Goal: Task Accomplishment & Management: Use online tool/utility

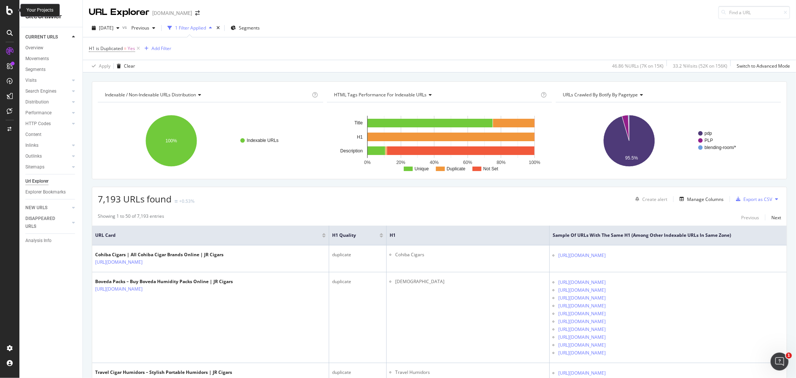
click at [13, 12] on div at bounding box center [10, 10] width 18 height 9
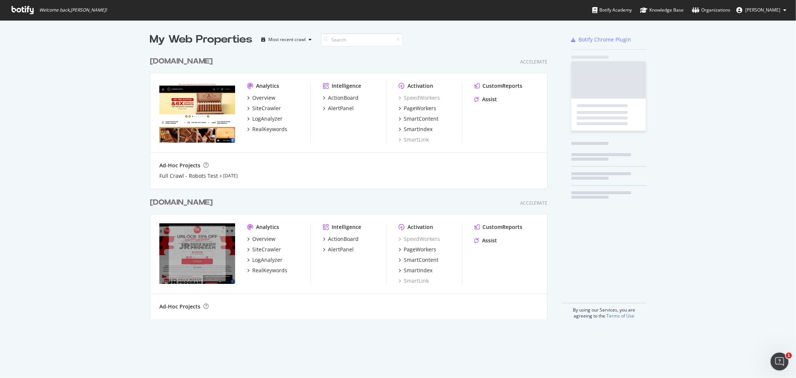
scroll to position [371, 784]
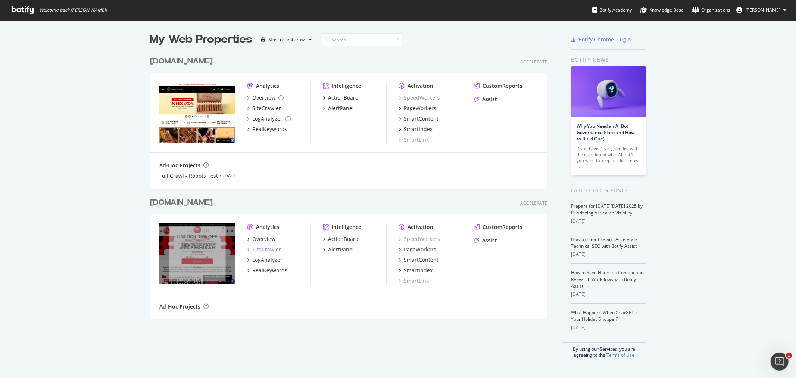
click at [252, 247] on div "SiteCrawler" at bounding box center [266, 249] width 29 height 7
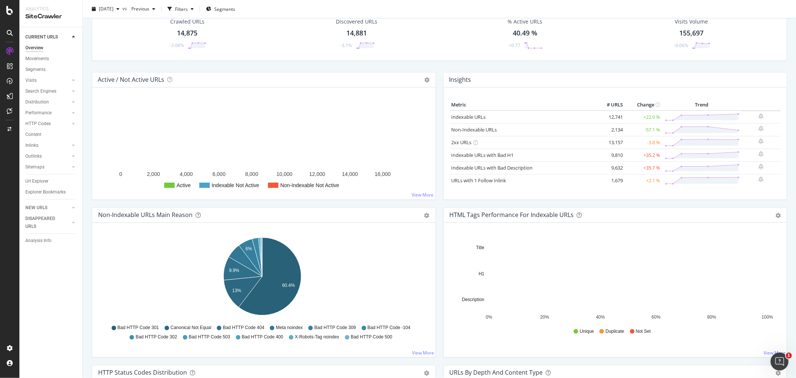
scroll to position [41, 0]
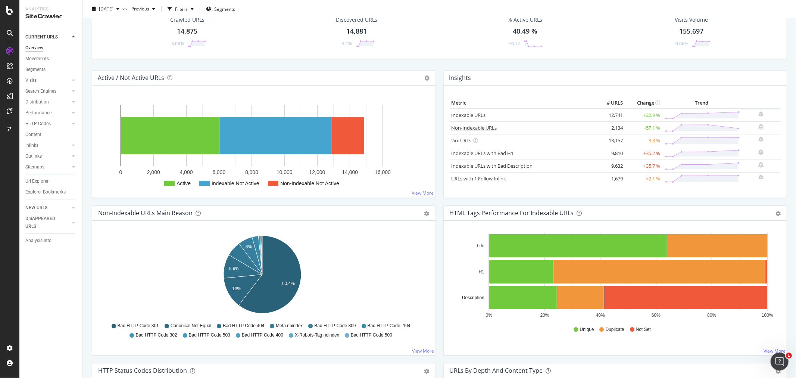
click at [483, 127] on link "Non-Indexable URLs" at bounding box center [475, 127] width 46 height 7
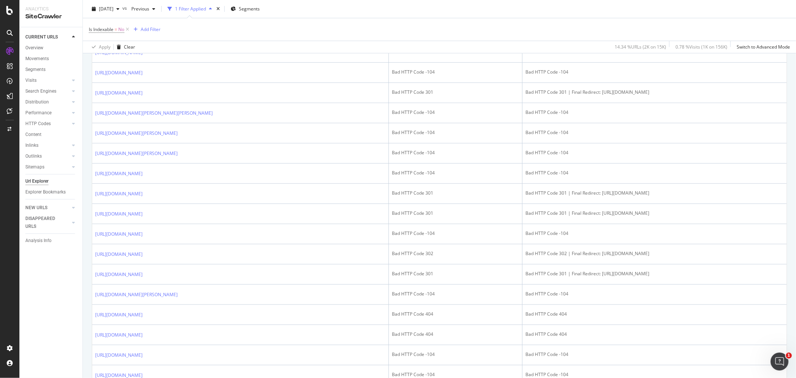
scroll to position [456, 0]
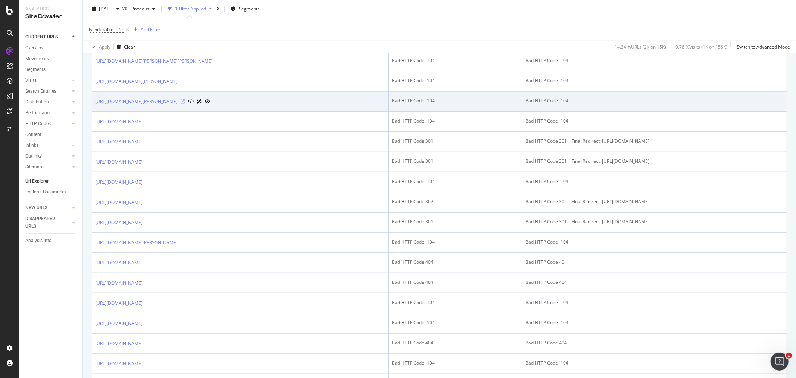
click at [185, 104] on icon at bounding box center [183, 101] width 4 height 4
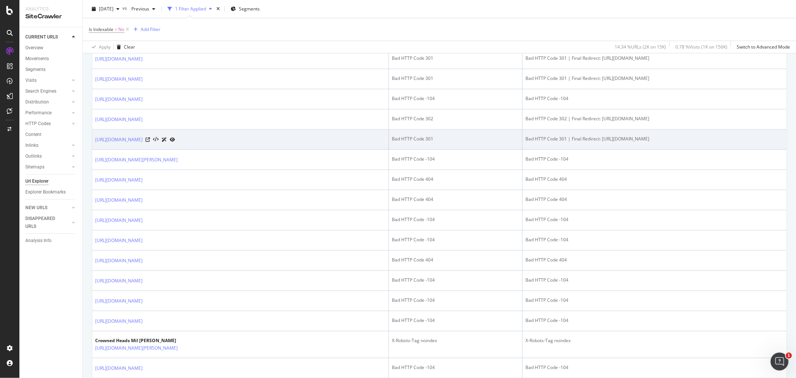
scroll to position [663, 0]
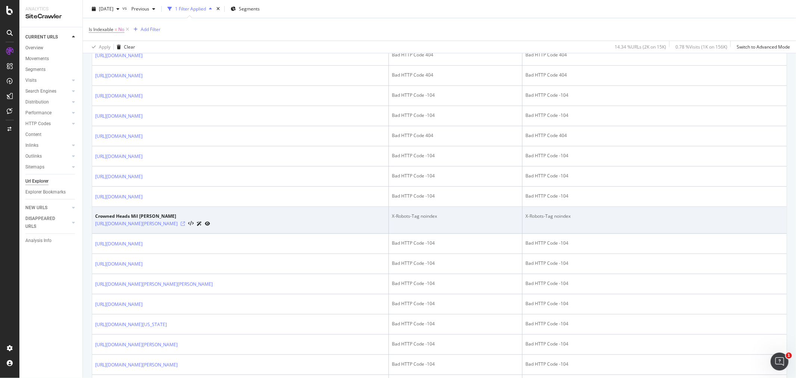
click at [185, 226] on icon at bounding box center [183, 223] width 4 height 4
drag, startPoint x: 428, startPoint y: 240, endPoint x: 377, endPoint y: 244, distance: 51.7
click at [389, 234] on td "X-Robots-Tag noindex" at bounding box center [456, 220] width 134 height 27
copy div "X-Robots-Tag noindex"
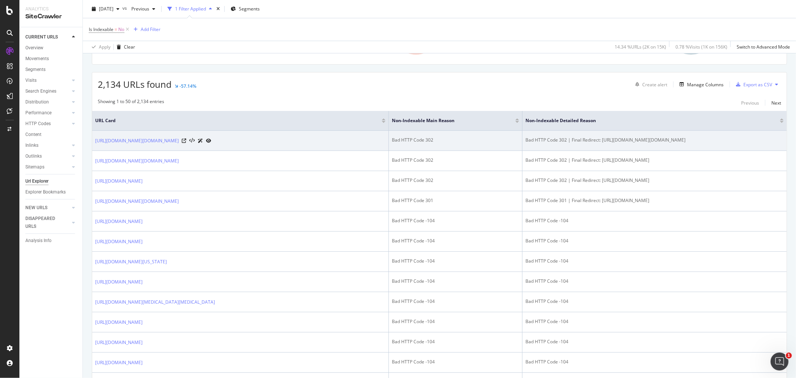
scroll to position [0, 0]
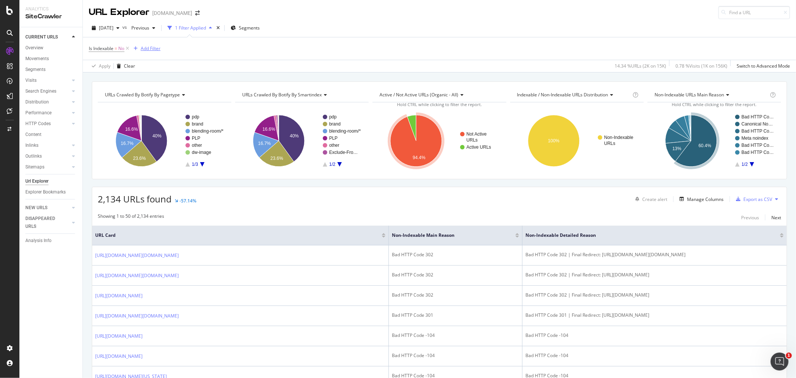
click at [150, 51] on div "Add Filter" at bounding box center [151, 48] width 20 height 6
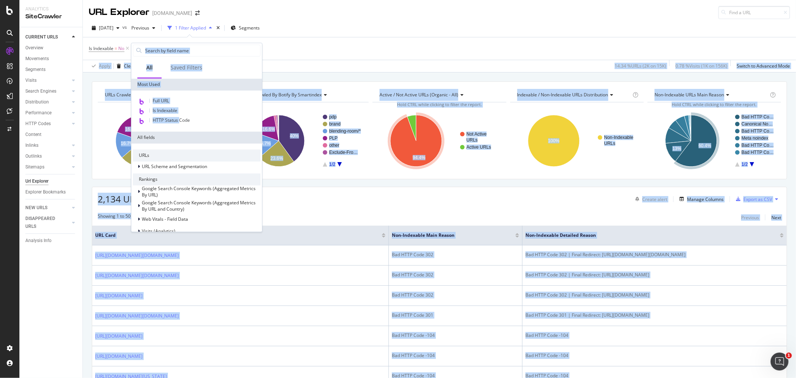
drag, startPoint x: 180, startPoint y: 119, endPoint x: 297, endPoint y: 56, distance: 133.2
click at [297, 56] on body "Analytics SiteCrawler CURRENT URLS Overview Movements Segments Visits Analysis …" at bounding box center [398, 189] width 796 height 378
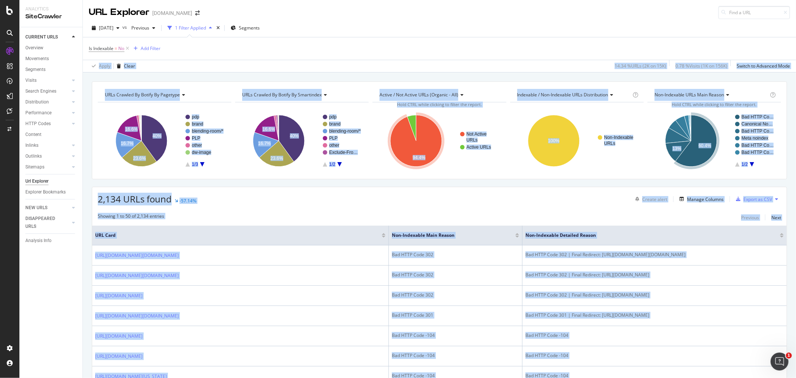
click at [297, 55] on div "Is Indexable = No Add Filter" at bounding box center [439, 48] width 701 height 22
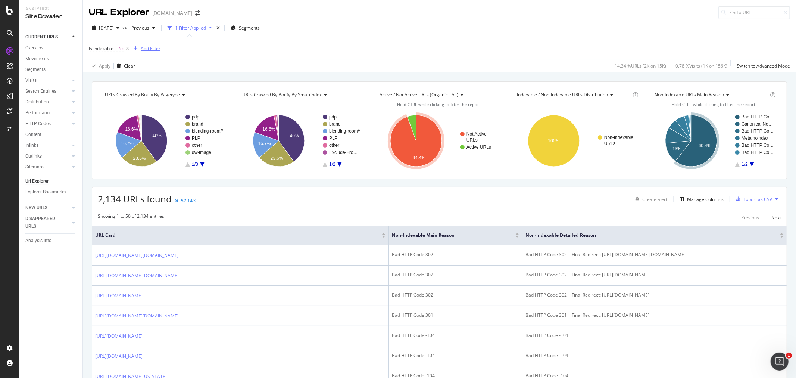
click at [153, 51] on div "Add Filter" at bounding box center [151, 48] width 20 height 6
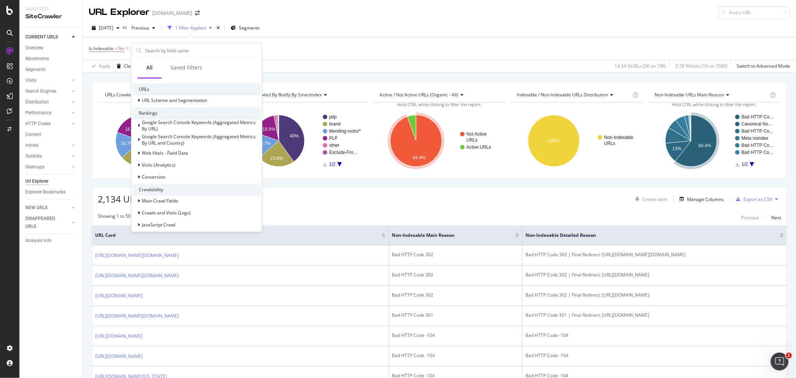
scroll to position [65, 0]
click at [206, 50] on input "text" at bounding box center [202, 50] width 116 height 11
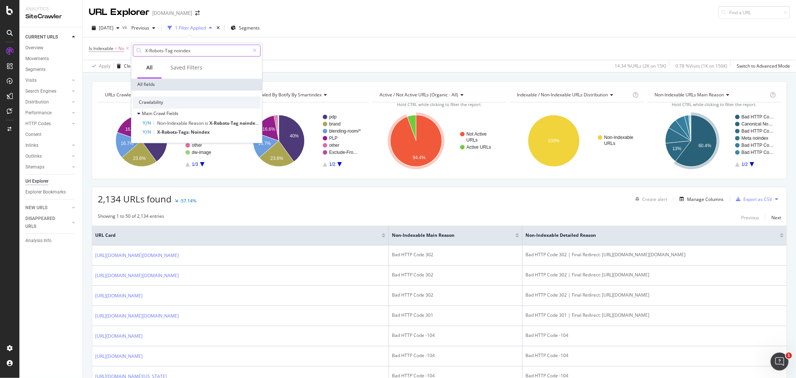
scroll to position [0, 0]
type input "X-Robots-Tag noindex"
click at [188, 122] on span "Reason" at bounding box center [196, 123] width 16 height 6
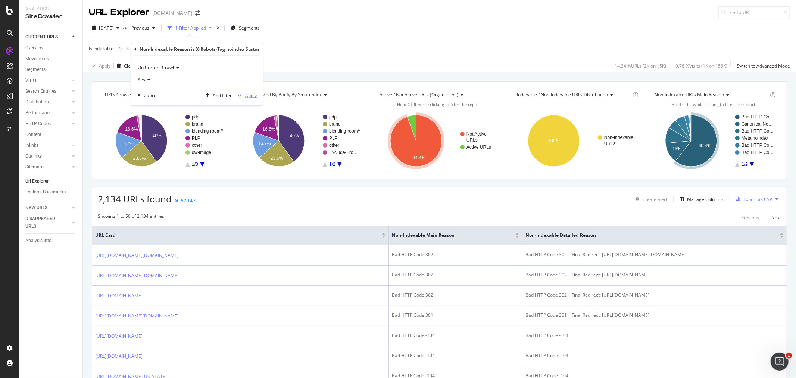
click at [246, 95] on div "Apply" at bounding box center [251, 95] width 12 height 6
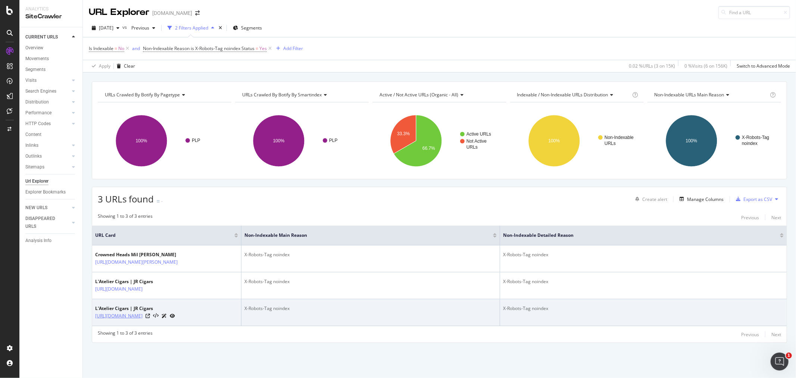
scroll to position [13, 0]
drag, startPoint x: 94, startPoint y: 237, endPoint x: 158, endPoint y: 318, distance: 103.1
click at [140, 326] on tbody "Crowned Heads Mil Dias https://www.jrcigars.com/cigars/handmade-cigars/crowned-…" at bounding box center [439, 285] width 695 height 81
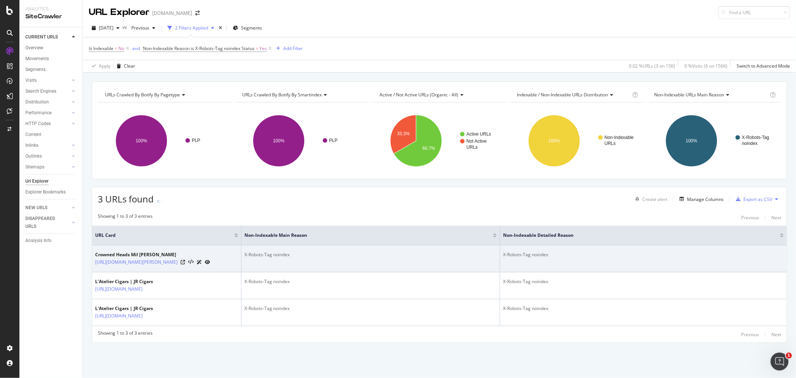
click at [210, 258] on div at bounding box center [195, 262] width 29 height 8
click at [185, 260] on icon at bounding box center [183, 262] width 4 height 4
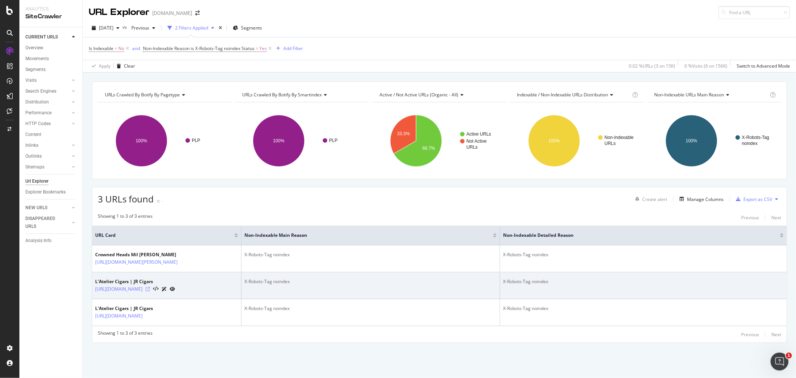
click at [150, 287] on icon at bounding box center [148, 289] width 4 height 4
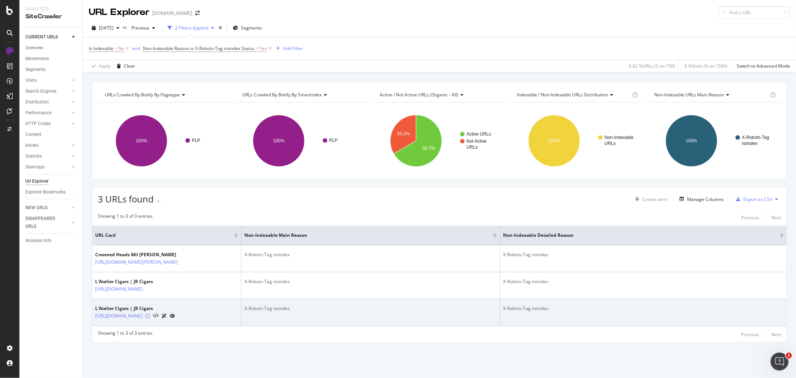
click at [150, 318] on icon at bounding box center [148, 316] width 4 height 4
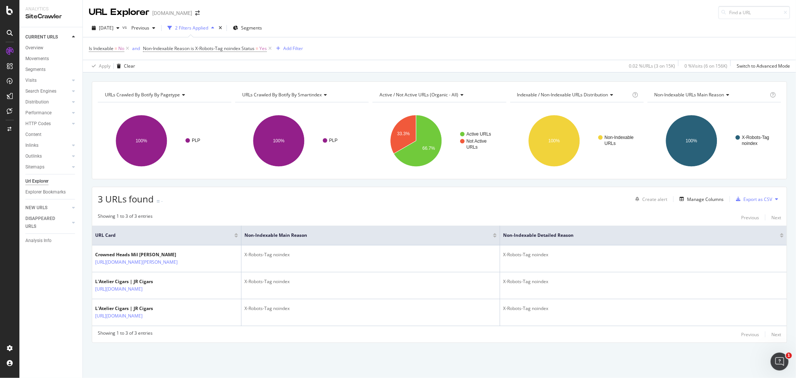
scroll to position [0, 0]
click at [270, 49] on icon at bounding box center [270, 48] width 6 height 7
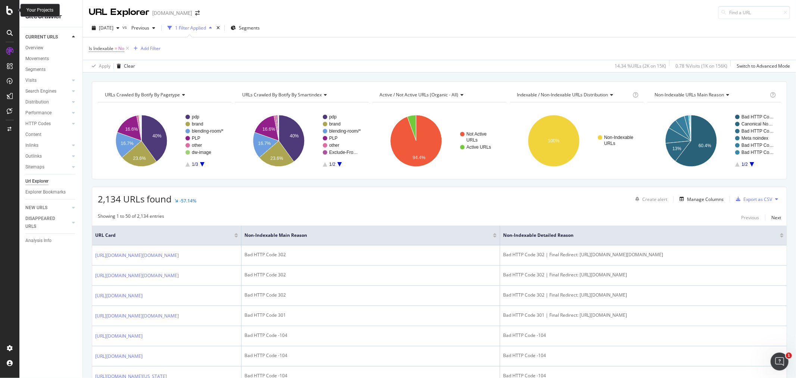
click at [13, 9] on icon at bounding box center [9, 10] width 7 height 9
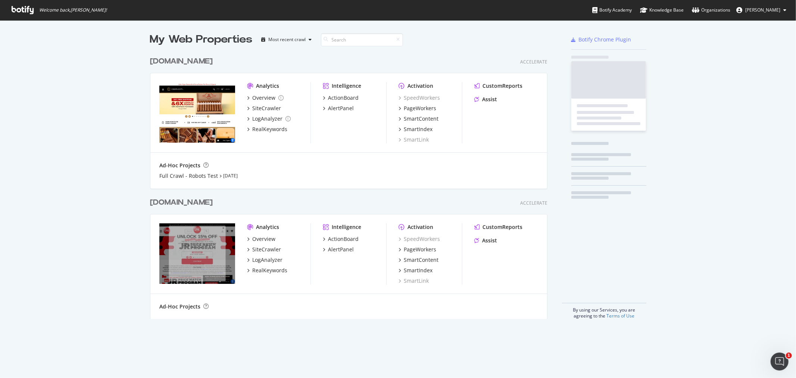
scroll to position [371, 784]
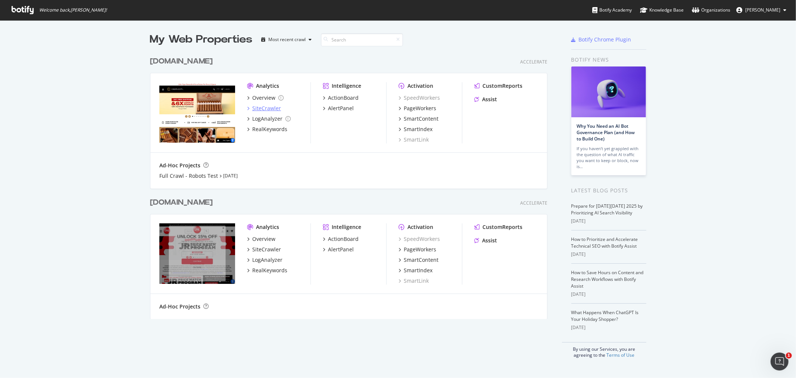
click at [252, 107] on div "SiteCrawler" at bounding box center [266, 108] width 29 height 7
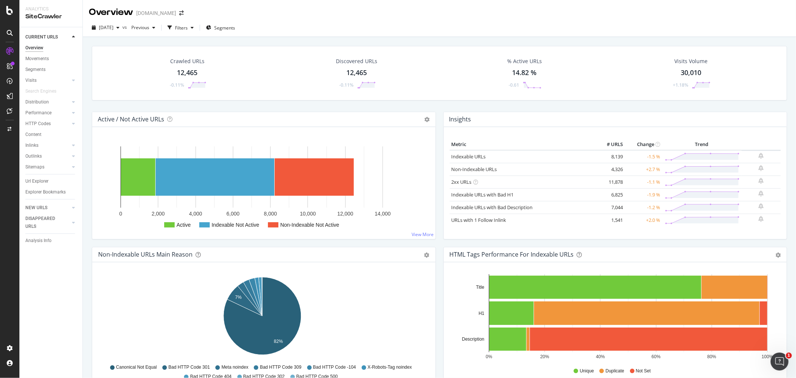
click at [696, 143] on th "Trend" at bounding box center [701, 144] width 79 height 11
click at [479, 169] on link "Non-Indexable URLs" at bounding box center [475, 169] width 46 height 7
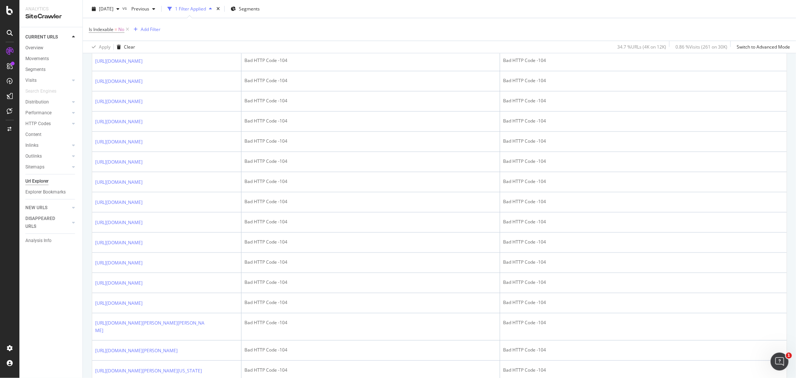
scroll to position [788, 0]
drag, startPoint x: 290, startPoint y: 157, endPoint x: 246, endPoint y: 157, distance: 44.4
click at [246, 36] on div "X-Robots-Tag noindex" at bounding box center [370, 32] width 252 height 7
click at [259, 50] on td "X-Robots-Tag noindex" at bounding box center [370, 36] width 259 height 27
drag, startPoint x: 304, startPoint y: 155, endPoint x: 244, endPoint y: 158, distance: 59.4
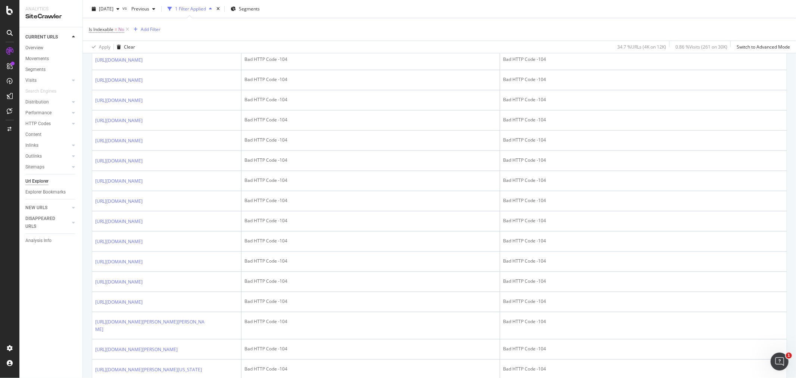
click at [244, 36] on div "X-Robots-Tag noindex" at bounding box center [370, 32] width 252 height 7
copy div "X-Robots-Tag noindex"
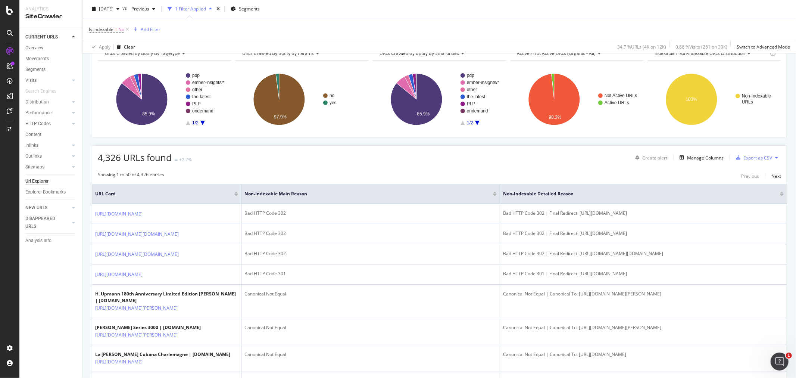
scroll to position [0, 0]
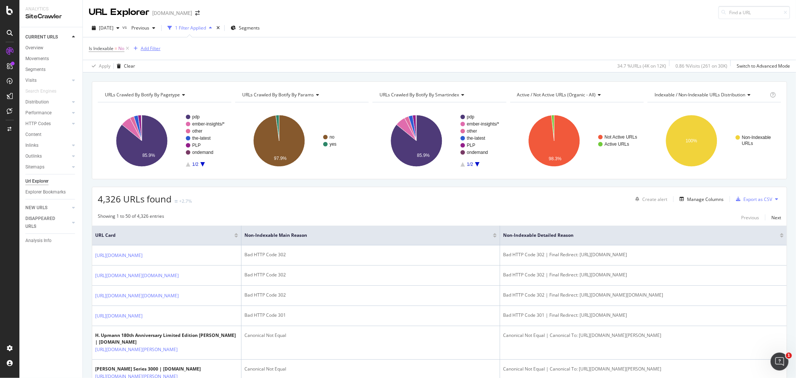
click at [152, 51] on div "Add Filter" at bounding box center [151, 48] width 20 height 6
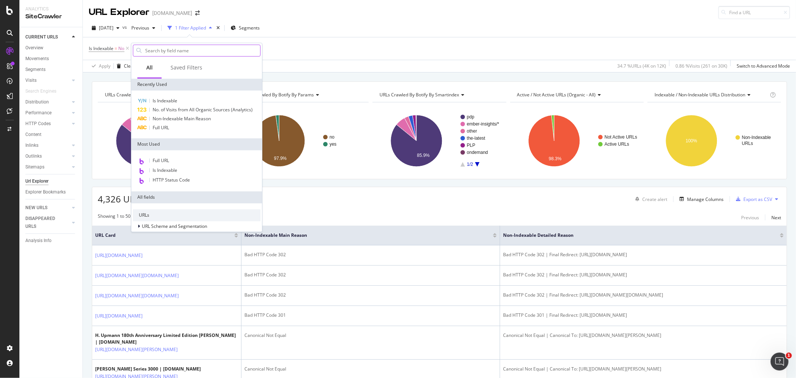
click at [199, 50] on input "text" at bounding box center [202, 50] width 116 height 11
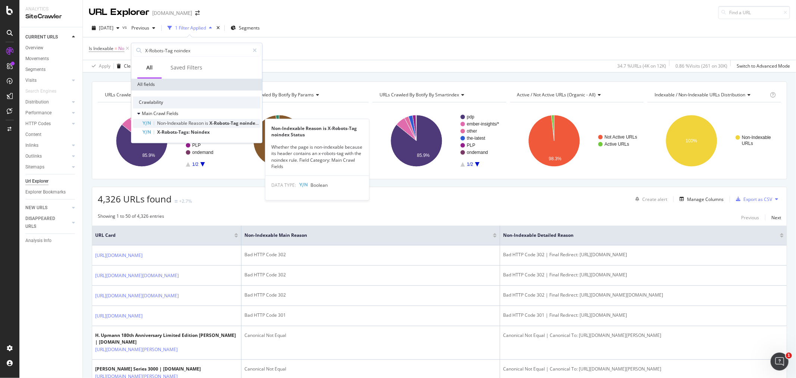
type input "X-Robots-Tag noindex"
click at [191, 125] on span "Reason" at bounding box center [196, 123] width 16 height 6
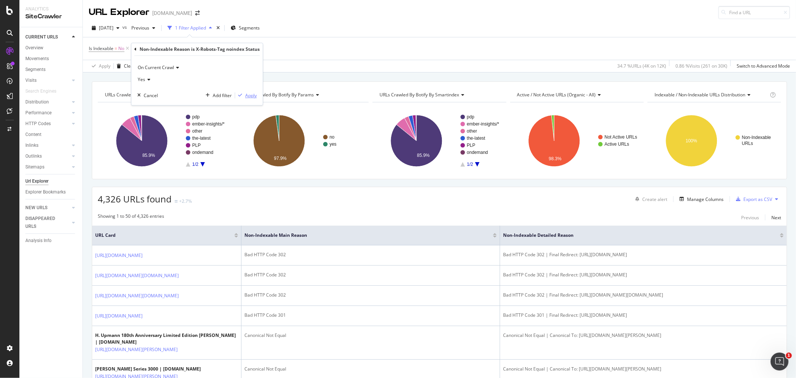
click at [251, 97] on div "Apply" at bounding box center [251, 95] width 12 height 6
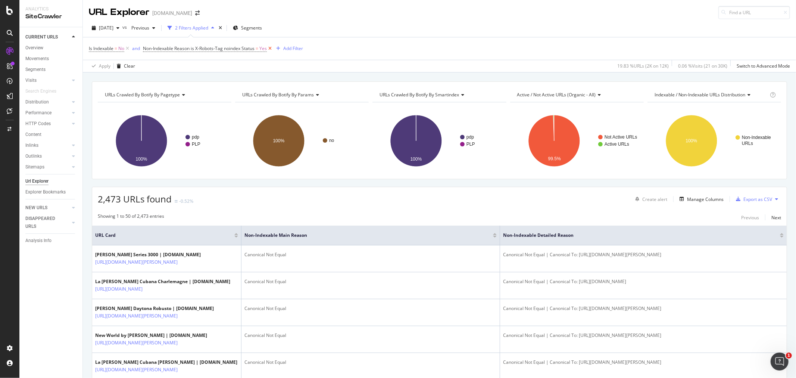
click at [269, 50] on icon at bounding box center [270, 48] width 6 height 7
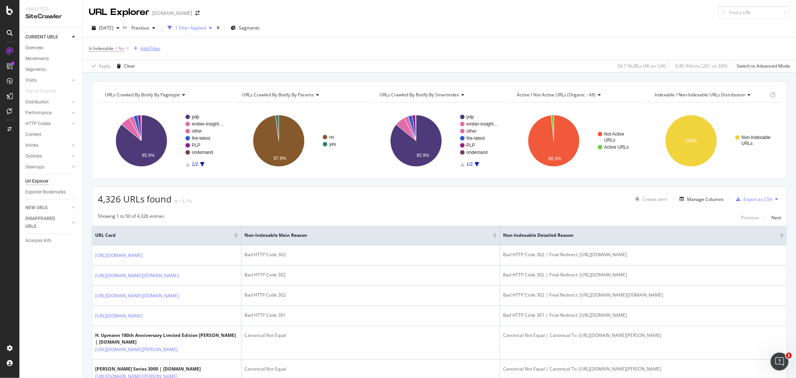
click at [155, 48] on div "Add Filter" at bounding box center [151, 48] width 20 height 6
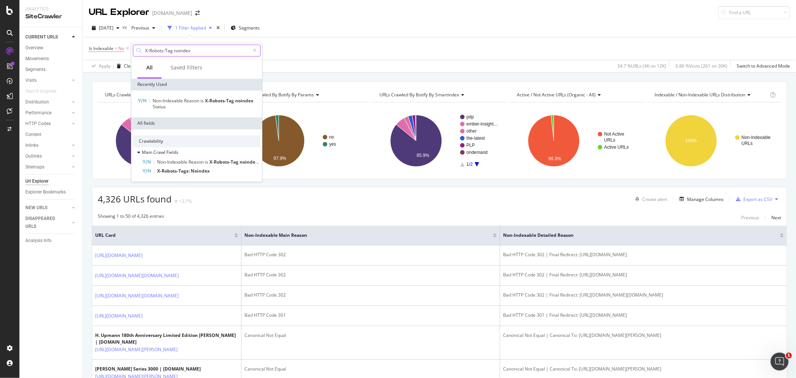
click at [212, 49] on input "X-Robots-Tag noindex" at bounding box center [196, 50] width 105 height 11
type input "o"
type input "n"
click at [249, 53] on input "text" at bounding box center [196, 50] width 105 height 11
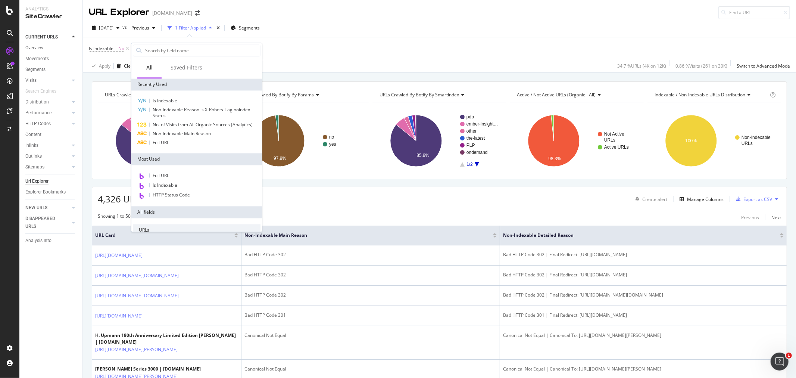
click at [361, 50] on div "Is Indexable = No Add Filter" at bounding box center [439, 48] width 701 height 22
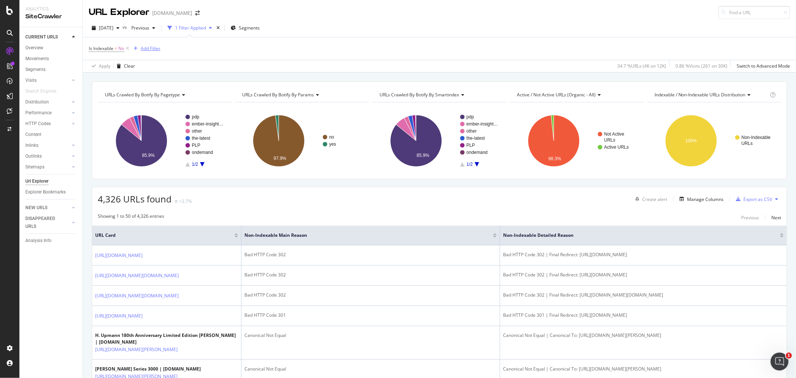
click at [147, 50] on div "Add Filter" at bounding box center [151, 48] width 20 height 6
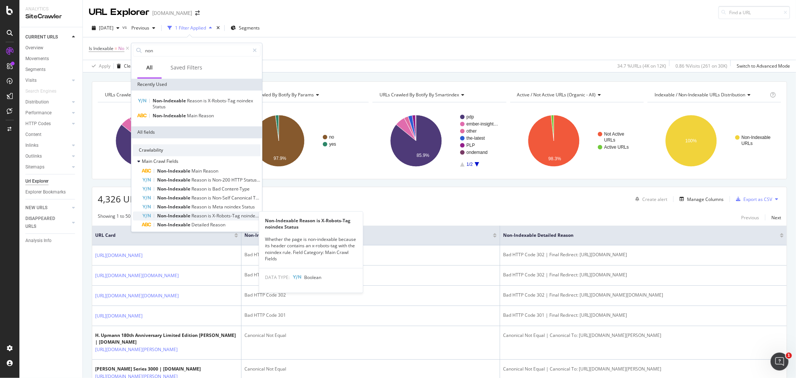
type input "non"
click at [212, 215] on span "Non-Indexable Reason is X-Robots-Tag noindex Status" at bounding box center [214, 215] width 115 height 6
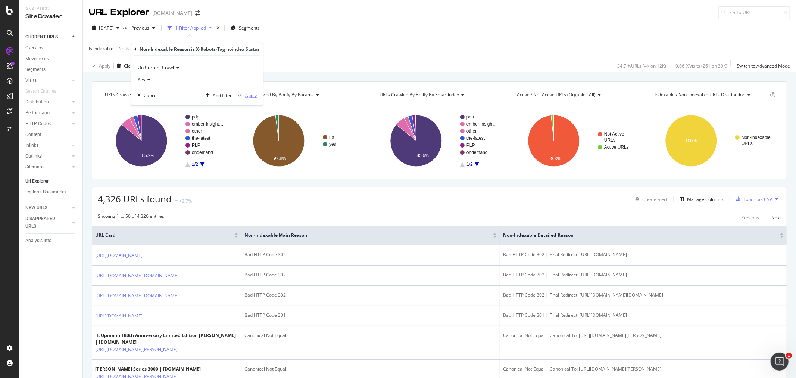
drag, startPoint x: 248, startPoint y: 92, endPoint x: 333, endPoint y: 55, distance: 92.4
click at [248, 92] on div "Apply" at bounding box center [251, 95] width 12 height 6
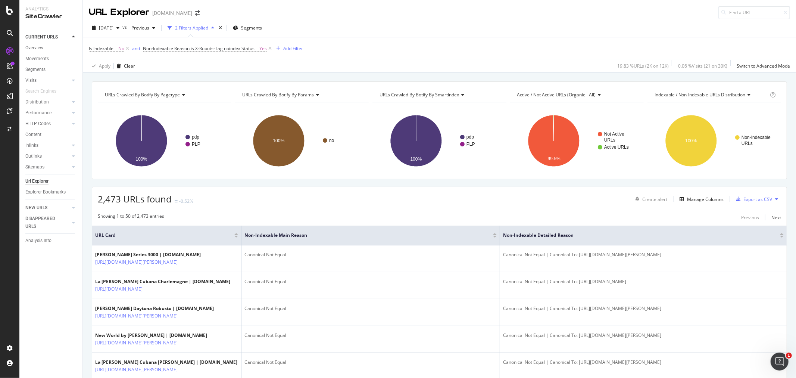
click at [772, 201] on button at bounding box center [776, 199] width 9 height 12
click at [514, 205] on div "2,473 URLs found -0.52% Create alert Manage Columns Export as CSV" at bounding box center [439, 196] width 695 height 18
click at [775, 198] on icon at bounding box center [776, 199] width 3 height 4
click at [509, 200] on div "2,473 URLs found -0.52% Create alert Manage Columns Export as CSV" at bounding box center [439, 196] width 695 height 18
click at [749, 202] on div "Export as CSV" at bounding box center [757, 199] width 29 height 6
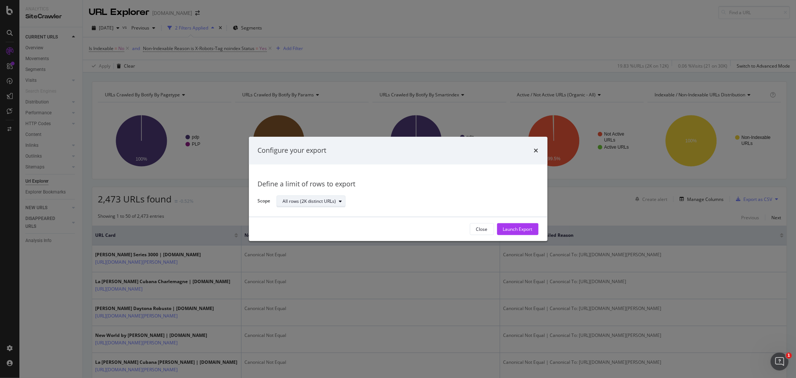
click at [333, 202] on div "All rows (2K distinct URLs)" at bounding box center [309, 201] width 53 height 4
click at [376, 191] on div "Define a limit of rows to export Scope All rows (2K distinct URLs)" at bounding box center [398, 190] width 281 height 35
click at [541, 149] on div "Configure your export" at bounding box center [398, 151] width 299 height 28
click at [536, 148] on icon "times" at bounding box center [536, 150] width 4 height 6
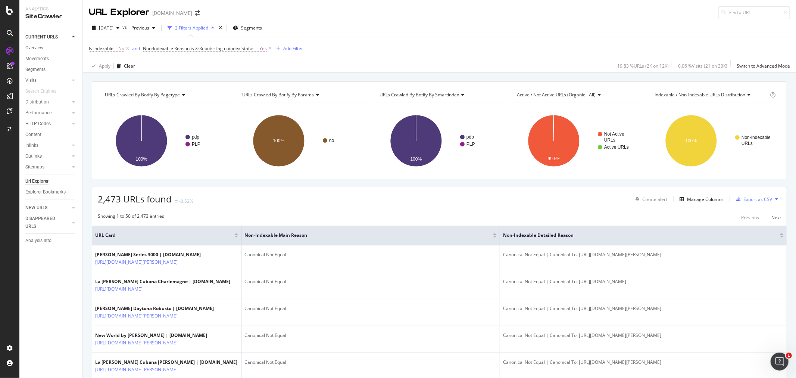
click at [772, 198] on button at bounding box center [776, 199] width 9 height 12
click at [740, 199] on span "Export XML Sitemaps" at bounding box center [738, 199] width 44 height 7
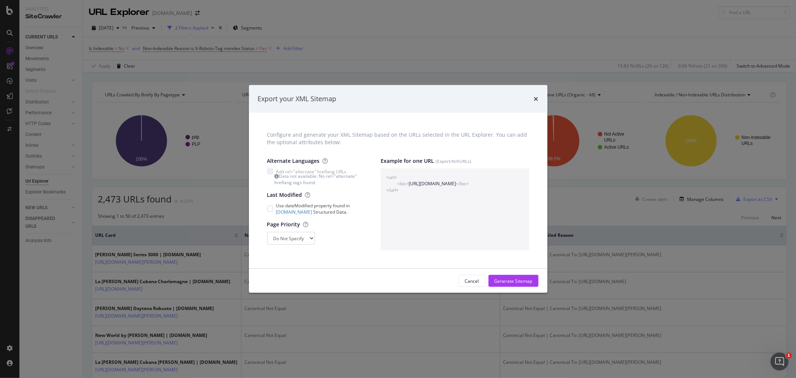
click at [533, 98] on div "Export your XML Sitemap" at bounding box center [398, 99] width 281 height 10
click at [537, 98] on icon "times" at bounding box center [536, 99] width 4 height 6
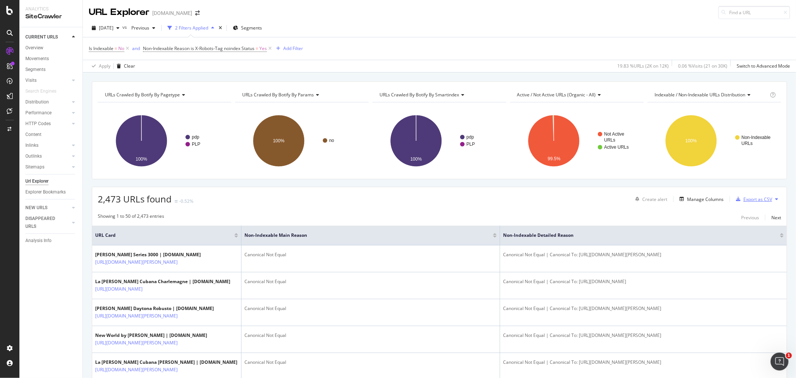
click at [736, 198] on div "button" at bounding box center [738, 199] width 10 height 4
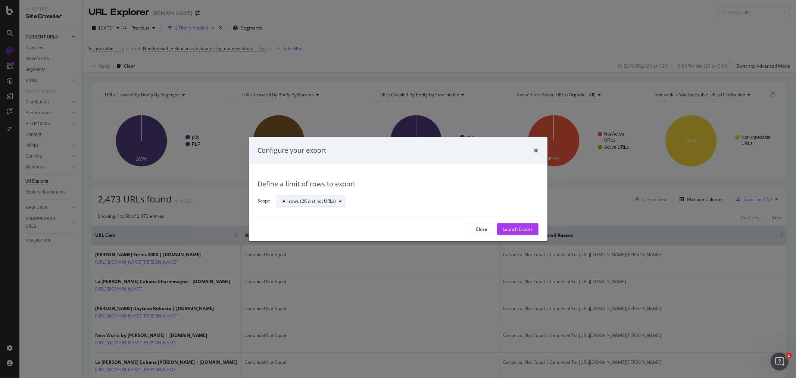
click at [319, 203] on div "All rows (2K distinct URLs)" at bounding box center [309, 201] width 53 height 4
click at [339, 213] on div "All rows (2K distinct URLs)" at bounding box center [315, 214] width 58 height 6
click at [394, 199] on div "All rows (2K distinct URLs)" at bounding box center [405, 201] width 256 height 13
click at [512, 228] on div "Launch Export" at bounding box center [517, 229] width 29 height 6
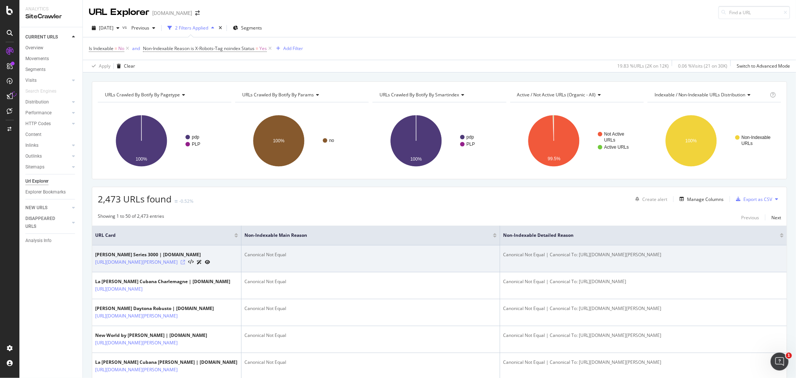
click at [185, 264] on icon at bounding box center [183, 262] width 4 height 4
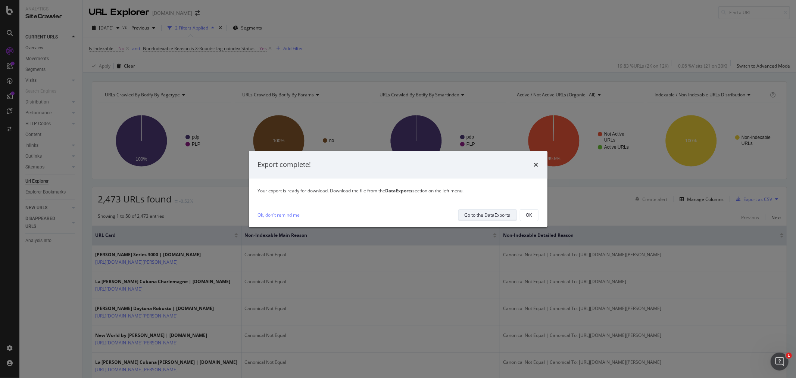
click at [477, 218] on div "Go to the DataExports" at bounding box center [488, 215] width 46 height 10
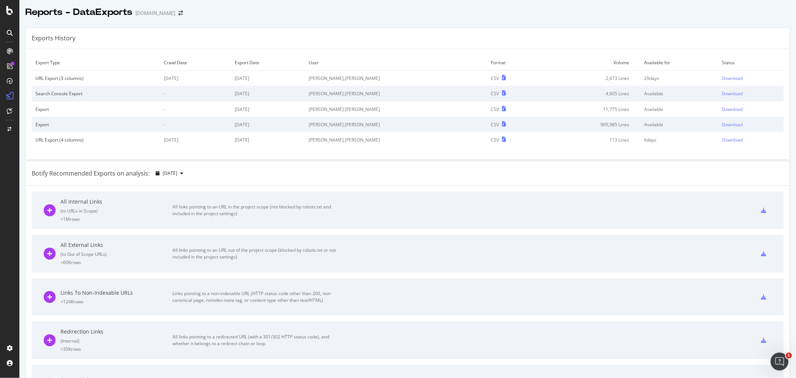
click at [506, 34] on div "Exports History" at bounding box center [408, 38] width 764 height 21
click at [195, 51] on div "Export Type Crawl Date Export Date User Format Volume Available for Status URL …" at bounding box center [408, 104] width 764 height 110
click at [391, 58] on td "User" at bounding box center [396, 63] width 182 height 16
click at [502, 77] on icon at bounding box center [504, 77] width 4 height 5
click at [722, 79] on div "Download" at bounding box center [732, 78] width 21 height 6
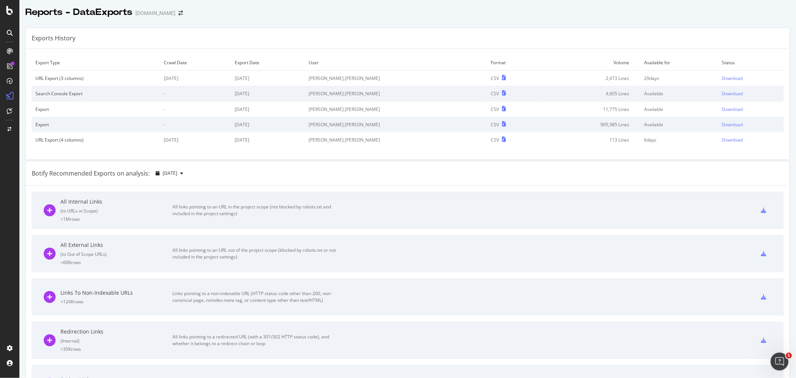
click at [9, 4] on div at bounding box center [9, 189] width 19 height 378
click at [8, 9] on icon at bounding box center [9, 10] width 7 height 9
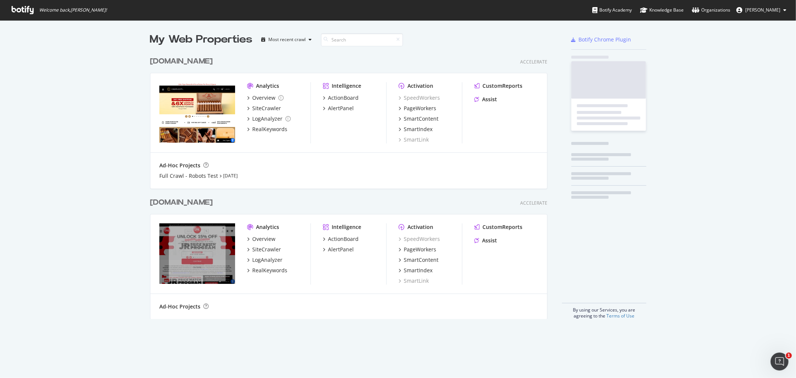
scroll to position [371, 784]
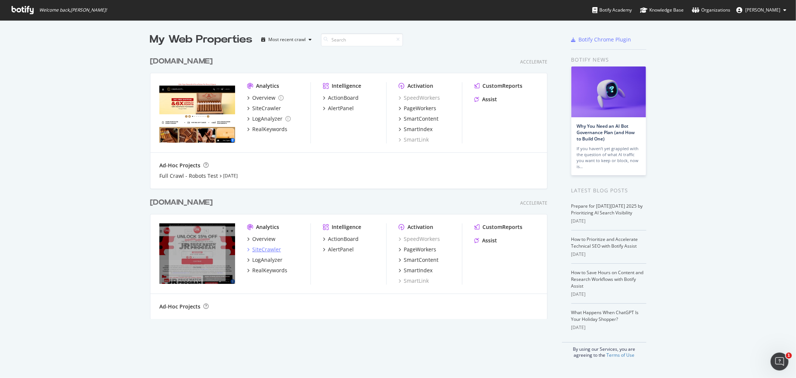
click at [256, 250] on div "SiteCrawler" at bounding box center [266, 249] width 29 height 7
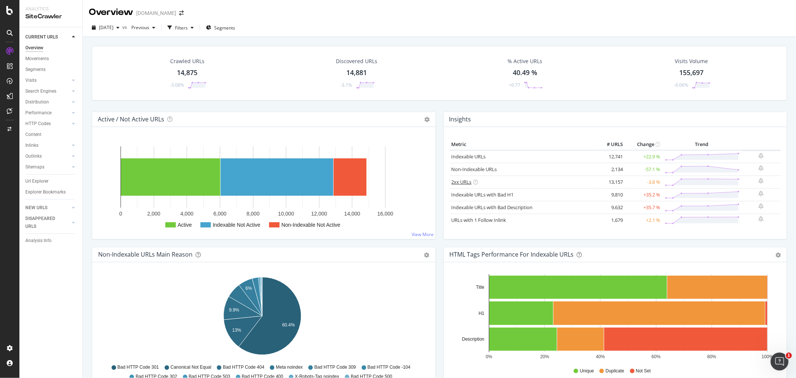
click at [465, 184] on link "2xx URLs" at bounding box center [462, 181] width 20 height 7
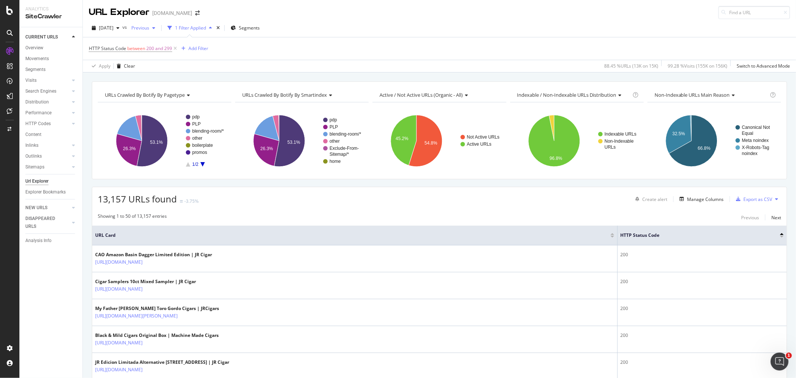
click at [149, 28] on span "Previous" at bounding box center [138, 28] width 21 height 6
click at [152, 96] on div "2025 Jul. 27th" at bounding box center [160, 96] width 39 height 7
click at [43, 114] on div "Performance" at bounding box center [38, 113] width 26 height 8
